Goal: Transaction & Acquisition: Purchase product/service

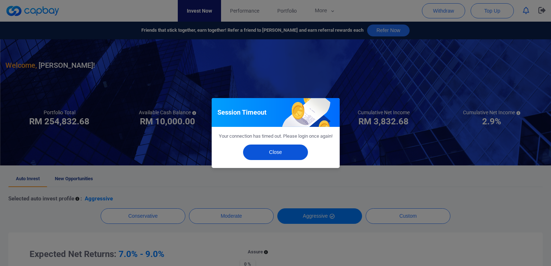
click at [264, 160] on button "Close" at bounding box center [275, 152] width 65 height 15
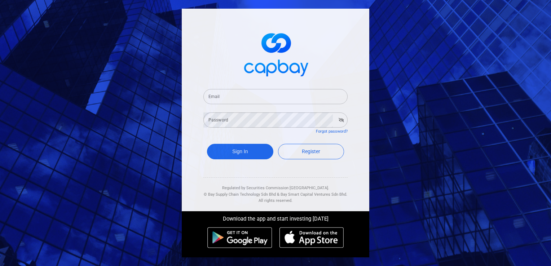
click at [314, 97] on input "Email" at bounding box center [275, 96] width 144 height 15
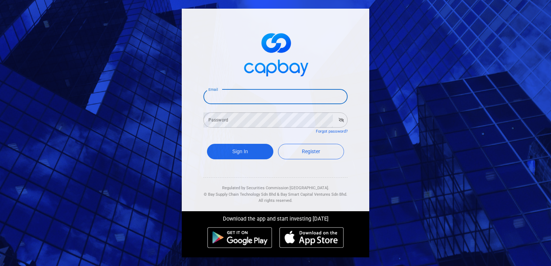
type input "[EMAIL_ADDRESS][DOMAIN_NAME]"
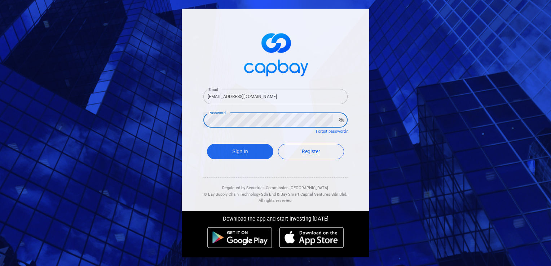
click at [207, 144] on button "Sign In" at bounding box center [240, 151] width 66 height 15
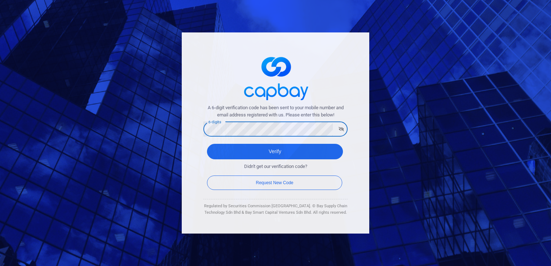
click at [207, 144] on button "Verify" at bounding box center [275, 151] width 136 height 15
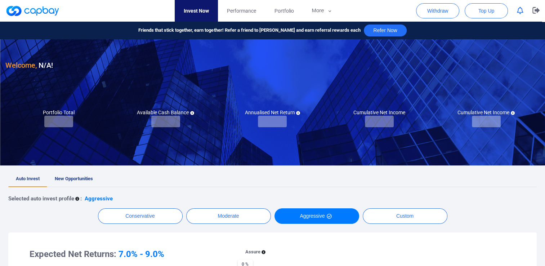
checkbox input "true"
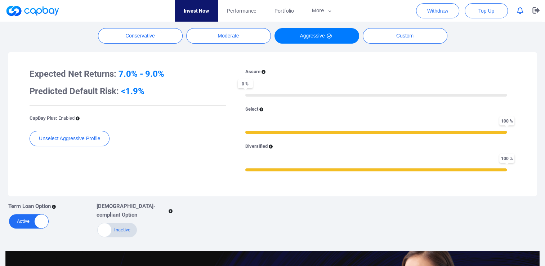
scroll to position [36, 0]
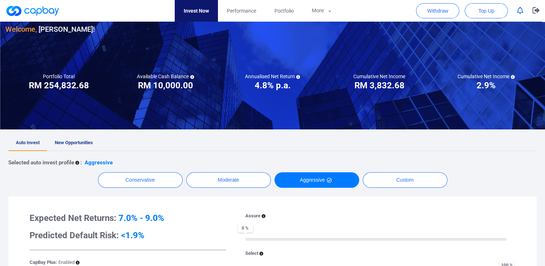
click at [66, 140] on span "New Opportunities" at bounding box center [74, 142] width 38 height 5
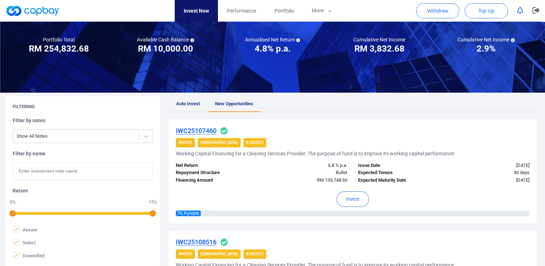
scroll to position [108, 0]
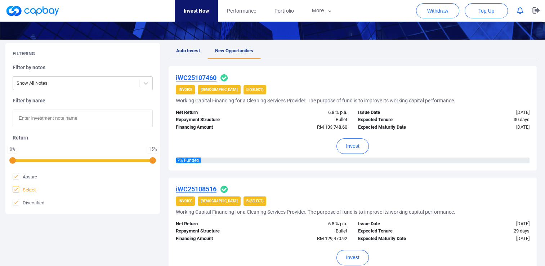
click at [15, 188] on icon at bounding box center [16, 189] width 6 height 6
click at [0, 0] on input "Select" at bounding box center [0, 0] width 0 height 0
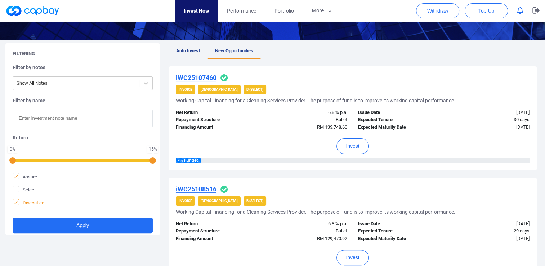
click at [16, 205] on span at bounding box center [16, 202] width 6 height 6
click at [0, 0] on input "Diversified" at bounding box center [0, 0] width 0 height 0
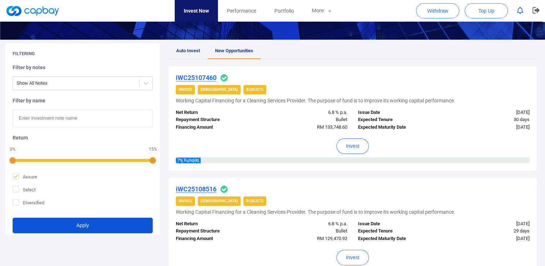
click at [85, 227] on button "Apply" at bounding box center [83, 225] width 140 height 15
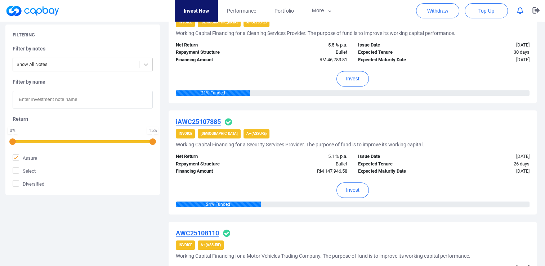
scroll to position [288, 0]
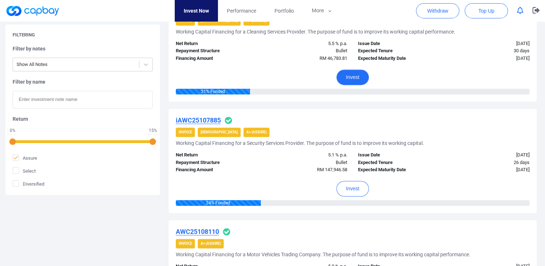
click at [351, 77] on button "Invest" at bounding box center [353, 77] width 32 height 15
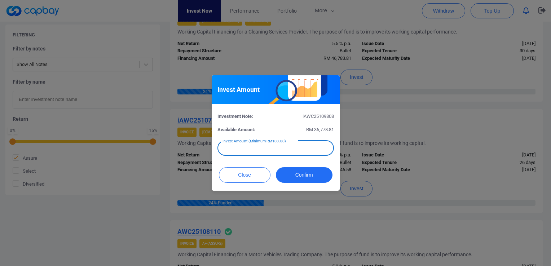
click at [251, 150] on input "text" at bounding box center [275, 148] width 116 height 15
type input "RM 10,000"
click at [301, 175] on button "Confirm" at bounding box center [304, 174] width 57 height 15
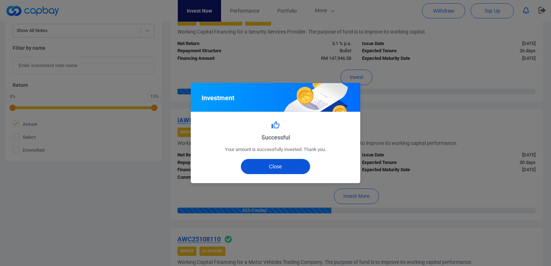
click at [274, 169] on button "Close" at bounding box center [276, 166] width 70 height 15
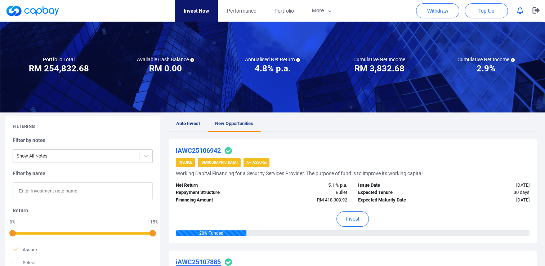
scroll to position [0, 0]
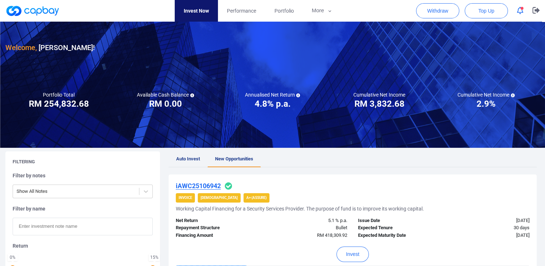
click at [522, 8] on span "button" at bounding box center [522, 8] width 3 height 3
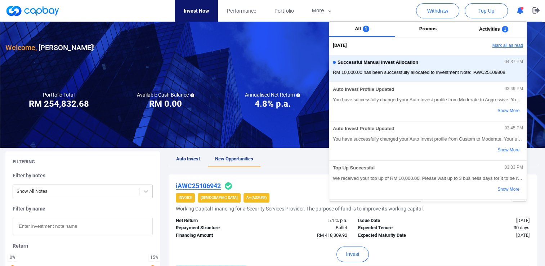
click at [506, 48] on button "Mark all as read" at bounding box center [487, 46] width 77 height 12
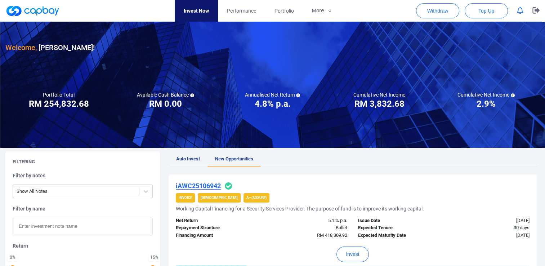
click at [157, 158] on div "Filtering Filter by notes Show All Notes Filter by name Return 0 % 15 % Assure …" at bounding box center [82, 236] width 155 height 170
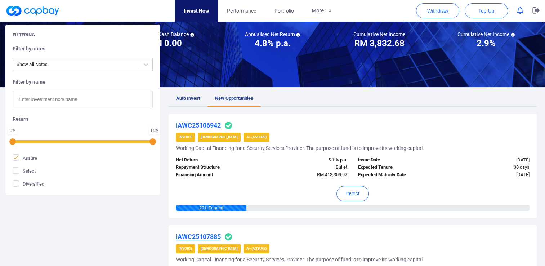
scroll to position [36, 0]
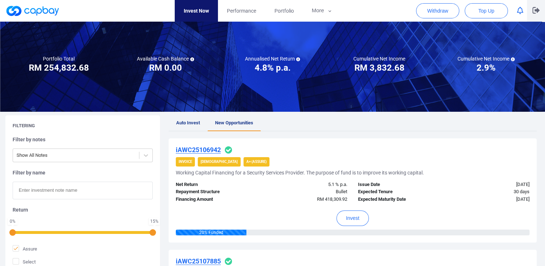
click at [534, 9] on icon "button" at bounding box center [536, 10] width 7 height 7
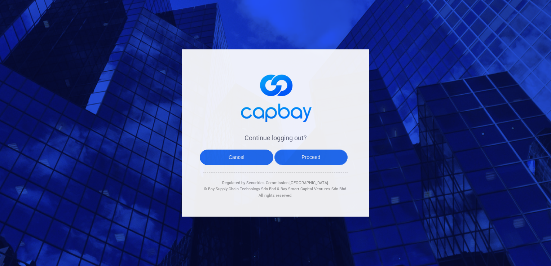
click at [304, 156] on button "Proceed" at bounding box center [311, 157] width 74 height 15
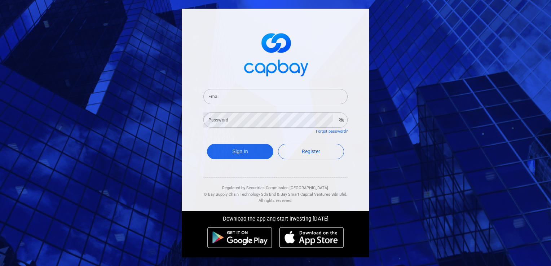
click at [480, 62] on div "Email Email Password Password Forgot password? Sign In Register Regulated by Se…" at bounding box center [275, 133] width 551 height 266
